Goal: Task Accomplishment & Management: Use online tool/utility

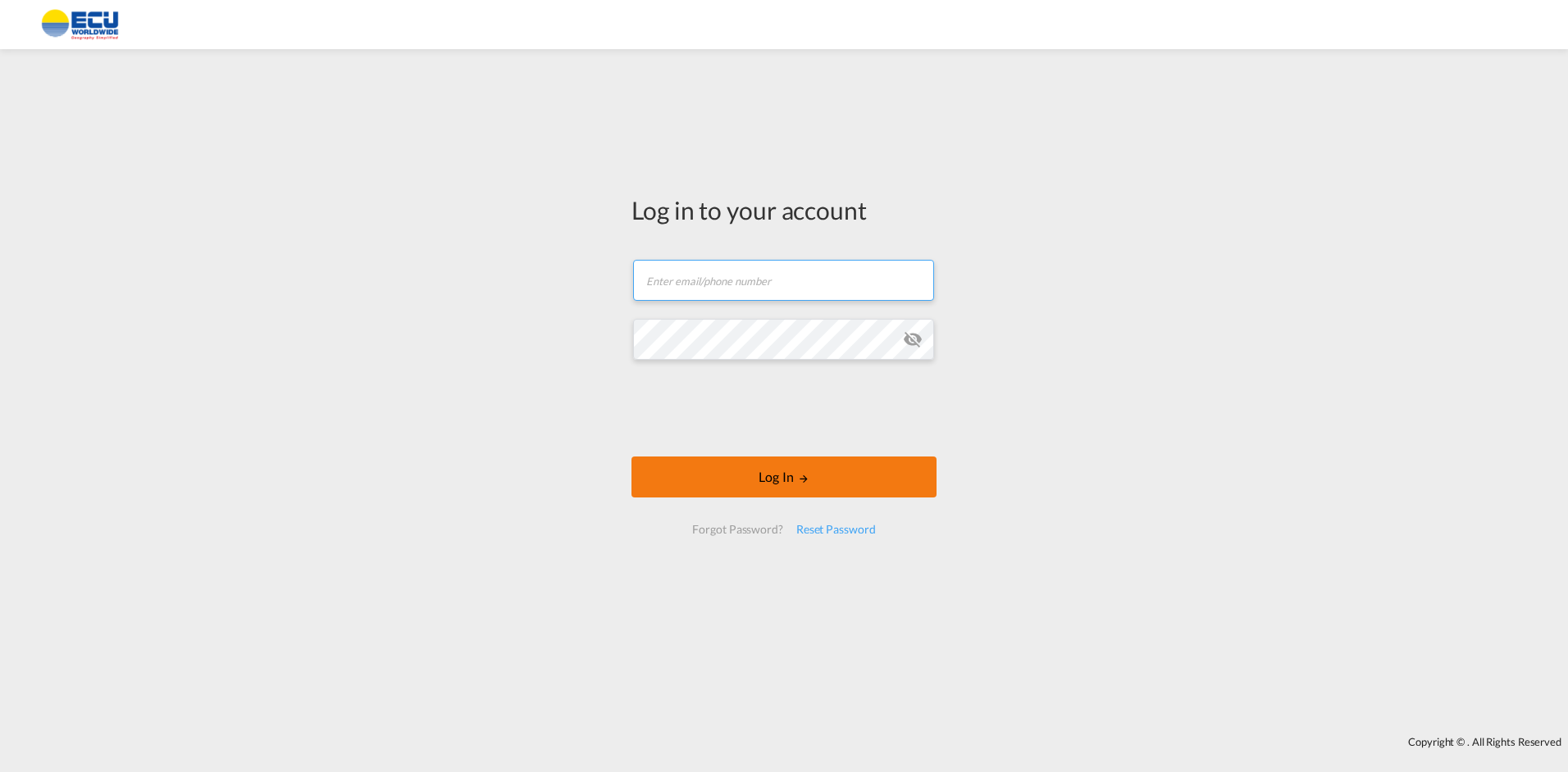
type input "[EMAIL_ADDRESS][DOMAIN_NAME]"
click at [780, 476] on button "Log In" at bounding box center [784, 477] width 305 height 41
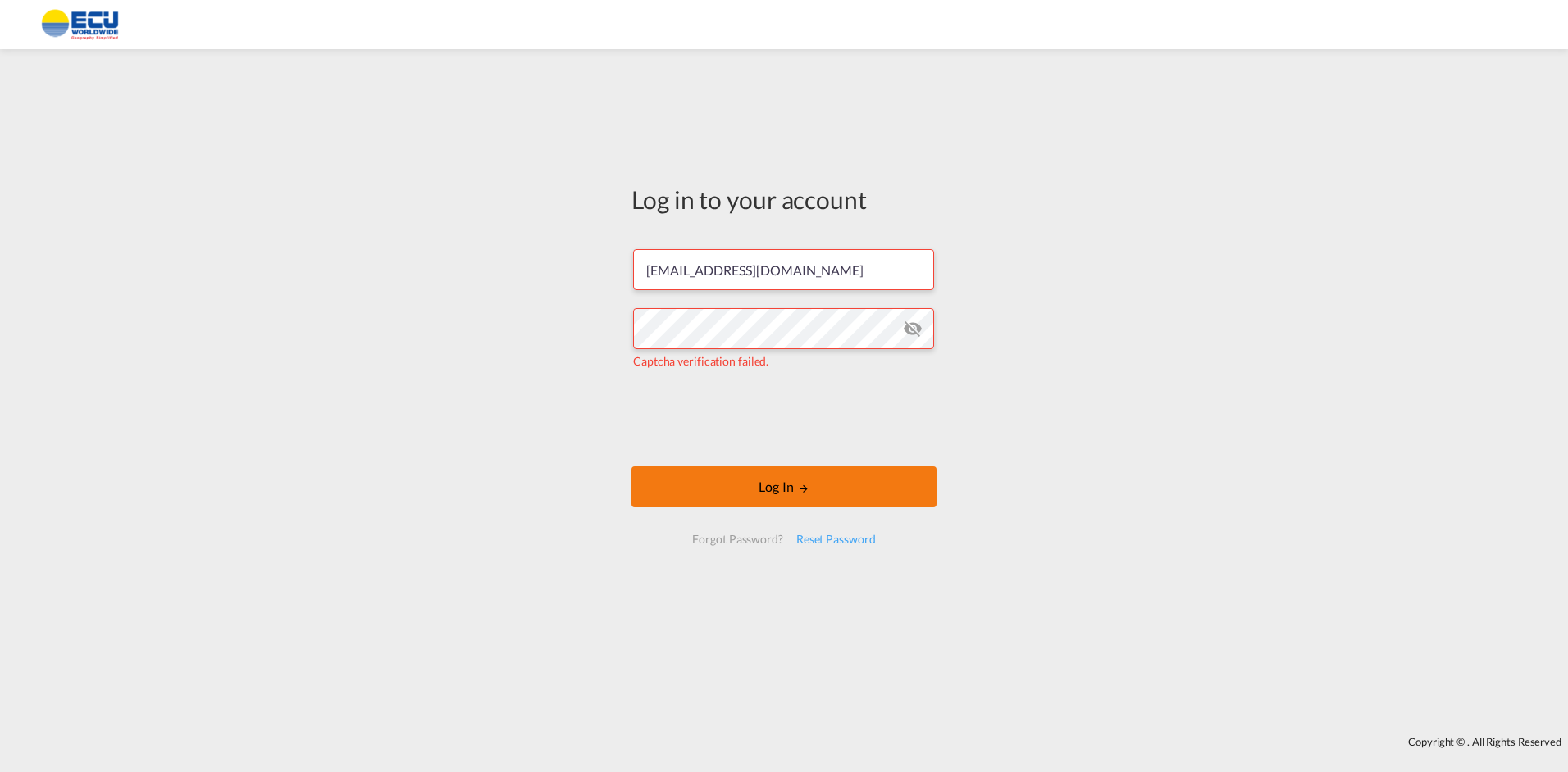
click at [780, 489] on button "Log In" at bounding box center [784, 487] width 305 height 41
click at [781, 489] on button "Log In" at bounding box center [784, 487] width 305 height 41
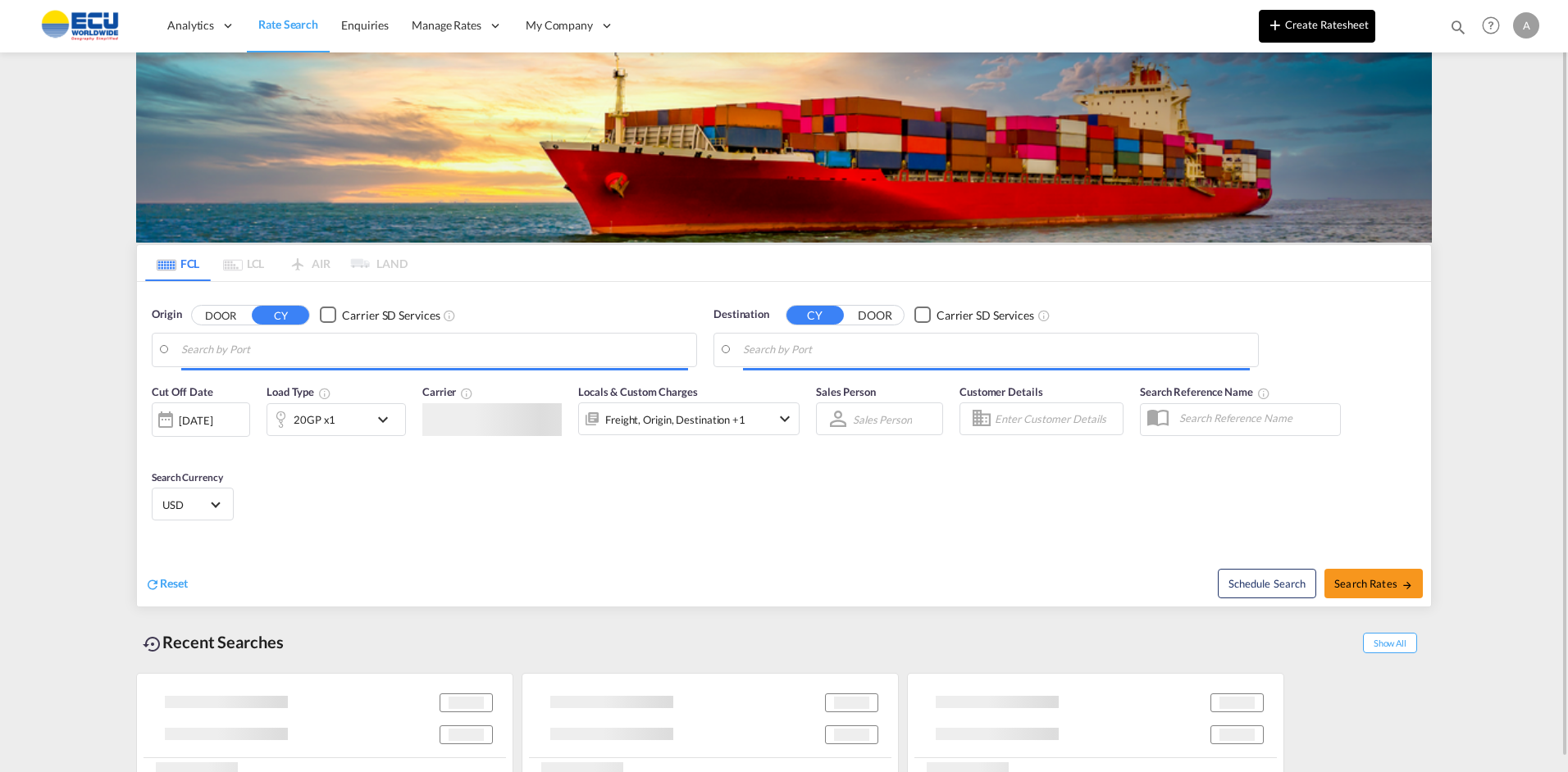
click at [1304, 27] on button "Create Ratesheet" at bounding box center [1317, 26] width 117 height 33
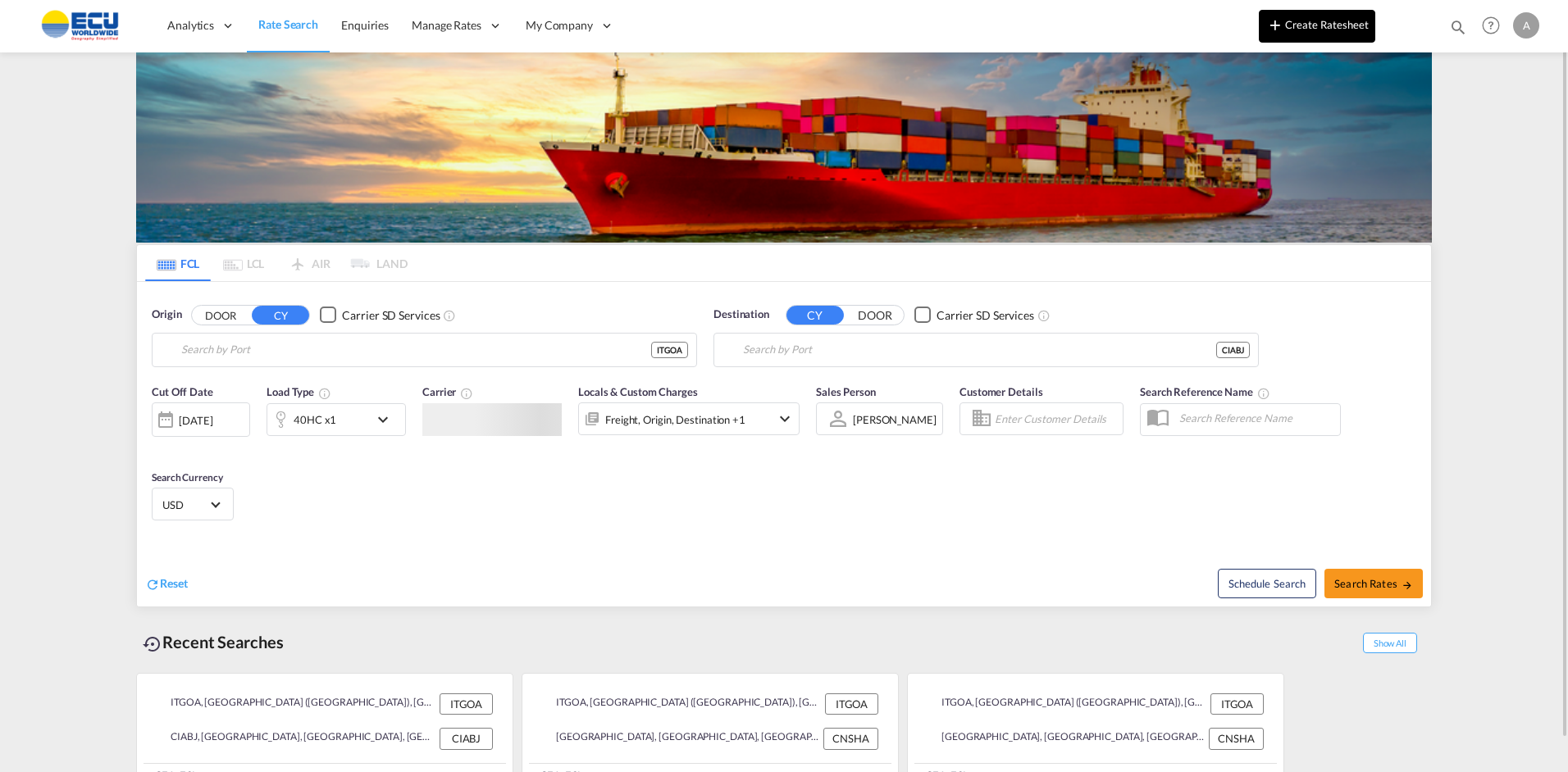
type input "[GEOGRAPHIC_DATA] ([GEOGRAPHIC_DATA]), [GEOGRAPHIC_DATA]"
type input "[GEOGRAPHIC_DATA], CIABJ"
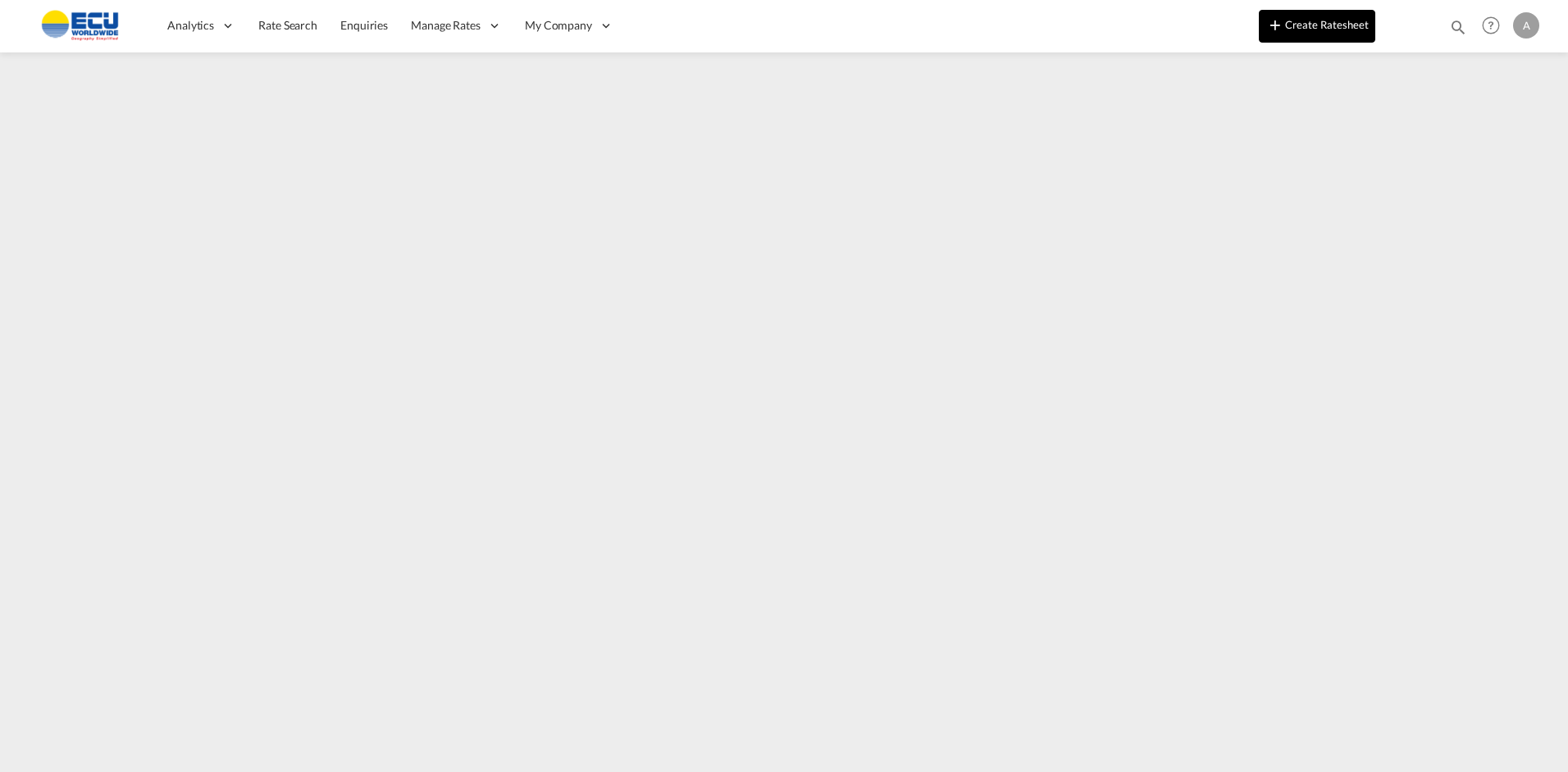
click at [1329, 36] on button "Create Ratesheet" at bounding box center [1317, 26] width 117 height 33
click at [1322, 23] on button "Create Ratesheet" at bounding box center [1317, 26] width 117 height 33
